Goal: Ask a question

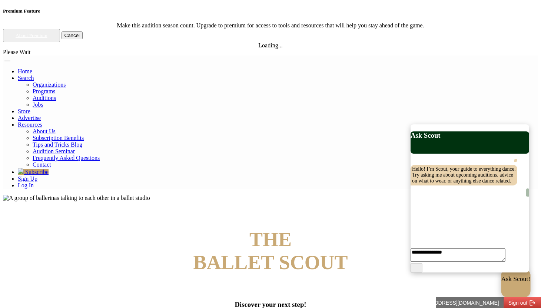
click at [501, 281] on div "Ask Scout!" at bounding box center [515, 287] width 29 height 22
click at [452, 256] on textarea at bounding box center [457, 250] width 93 height 24
type textarea "**********"
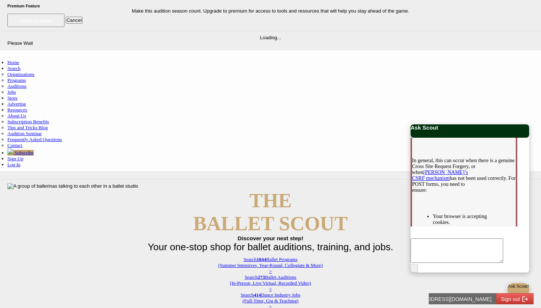
scroll to position [246, 0]
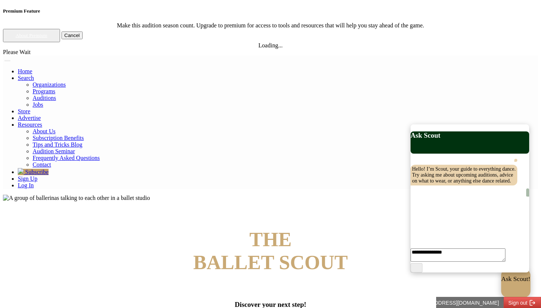
click at [503, 283] on p "Ask Scout!" at bounding box center [515, 279] width 29 height 7
click at [464, 255] on textarea at bounding box center [457, 250] width 93 height 24
type textarea "**********"
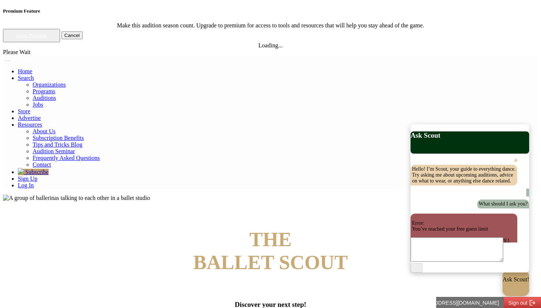
scroll to position [48, 0]
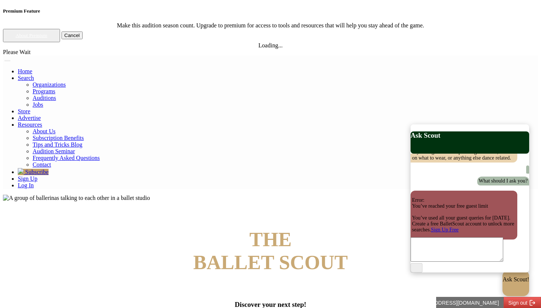
click at [373, 228] on h4 "THE BALLET SCOUT" at bounding box center [270, 251] width 535 height 46
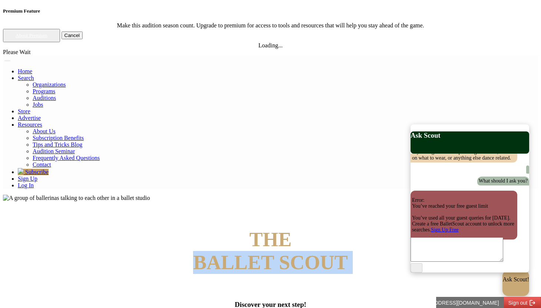
click at [373, 228] on h4 "THE BALLET SCOUT" at bounding box center [270, 251] width 535 height 46
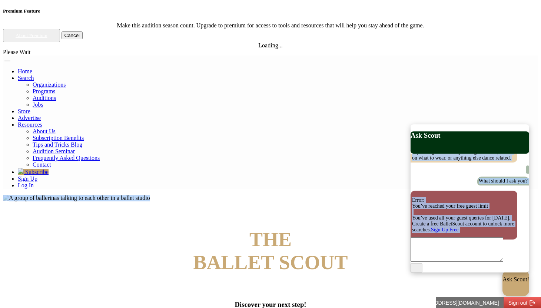
drag, startPoint x: 391, startPoint y: 54, endPoint x: 503, endPoint y: 136, distance: 138.4
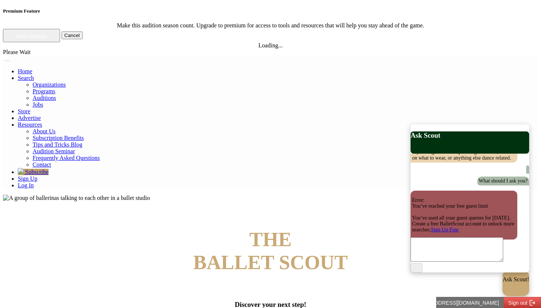
drag, startPoint x: 468, startPoint y: 117, endPoint x: 380, endPoint y: 61, distance: 104.3
click at [380, 228] on h4 "THE BALLET SCOUT" at bounding box center [270, 251] width 535 height 46
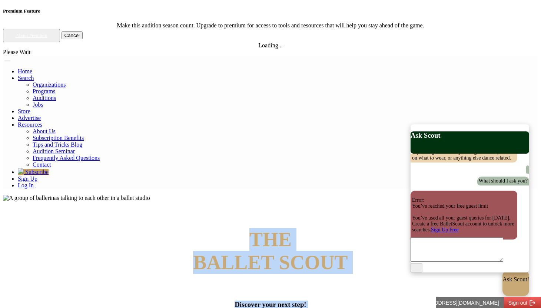
drag, startPoint x: 390, startPoint y: 56, endPoint x: 481, endPoint y: 120, distance: 111.9
